Goal: Check status: Check status

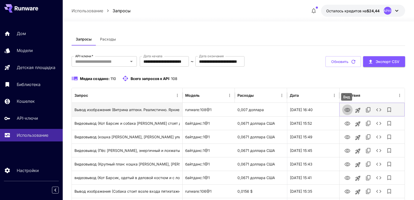
click at [345, 111] on icon "Вид" at bounding box center [347, 110] width 6 height 4
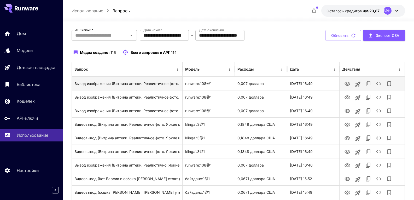
scroll to position [52, 0]
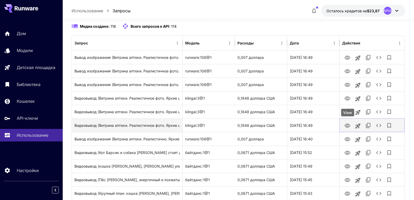
click at [347, 126] on icon "Вид" at bounding box center [347, 125] width 6 height 4
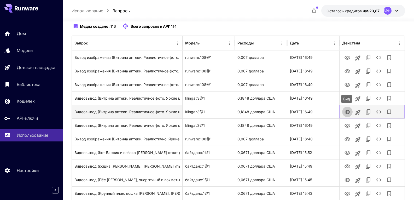
click at [345, 110] on icon "Вид" at bounding box center [347, 112] width 6 height 6
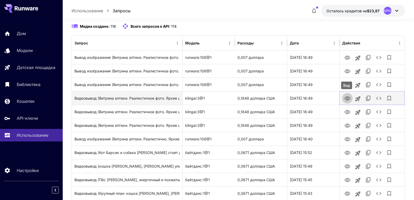
click at [345, 98] on icon "Вид" at bounding box center [347, 98] width 6 height 6
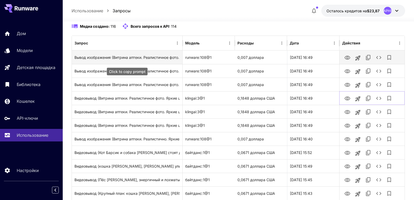
scroll to position [0, 0]
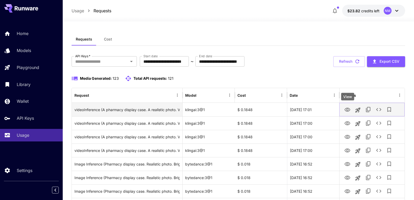
click at [347, 109] on icon "View" at bounding box center [347, 109] width 6 height 6
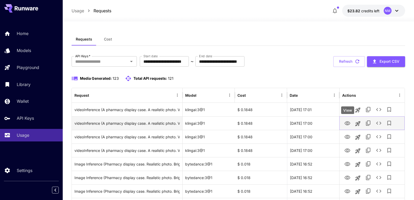
click at [347, 121] on icon "View" at bounding box center [347, 123] width 6 height 6
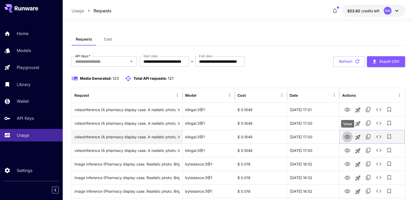
click at [348, 138] on icon "View" at bounding box center [347, 137] width 6 height 4
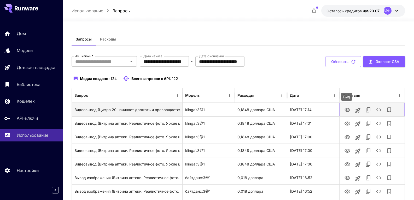
click at [347, 108] on icon "Вид" at bounding box center [347, 110] width 6 height 6
